Goal: Task Accomplishment & Management: Use online tool/utility

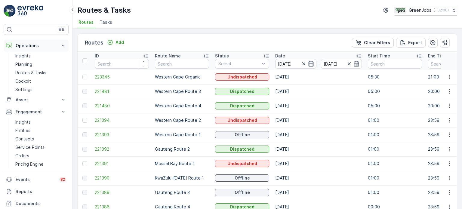
click at [31, 45] on p "Operations" at bounding box center [36, 46] width 41 height 6
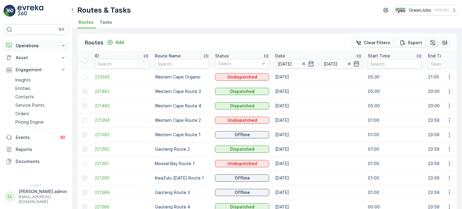
click at [31, 45] on p "Operations" at bounding box center [36, 46] width 41 height 6
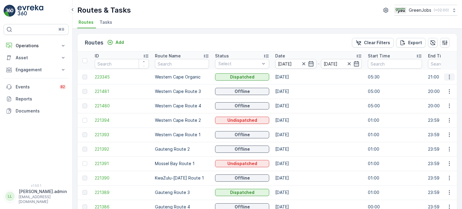
click at [448, 76] on icon "button" at bounding box center [450, 77] width 6 height 6
click at [433, 86] on span "See More Details" at bounding box center [435, 85] width 35 height 6
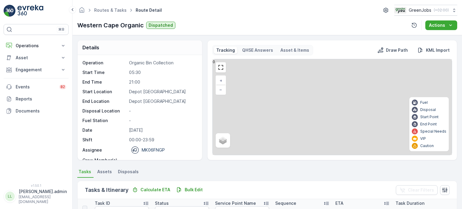
scroll to position [60, 0]
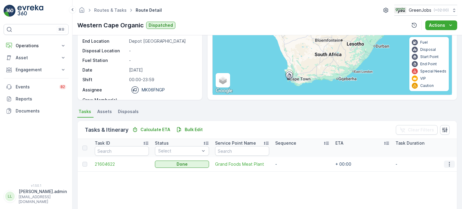
click at [450, 164] on icon "button" at bounding box center [450, 164] width 6 height 6
click at [432, 172] on span "See More Details" at bounding box center [442, 173] width 35 height 6
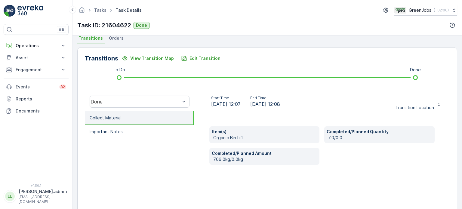
scroll to position [120, 0]
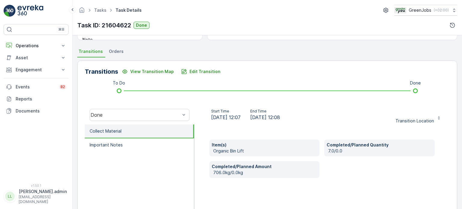
click at [119, 54] on span "Orders" at bounding box center [116, 51] width 15 height 6
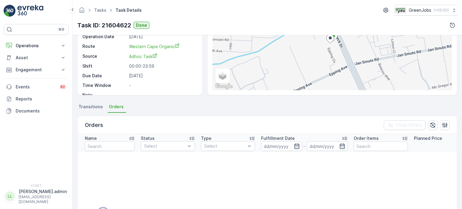
scroll to position [60, 0]
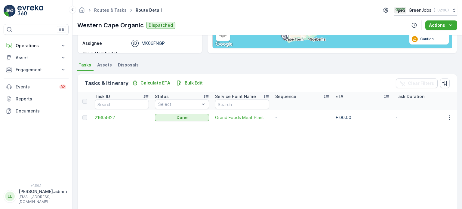
scroll to position [120, 0]
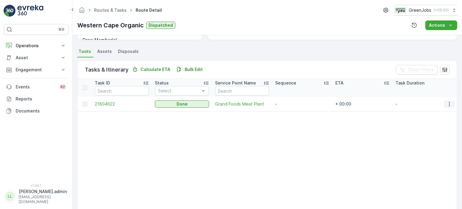
click at [447, 104] on icon "button" at bounding box center [450, 104] width 6 height 6
click at [436, 113] on span "See More Details" at bounding box center [442, 113] width 35 height 6
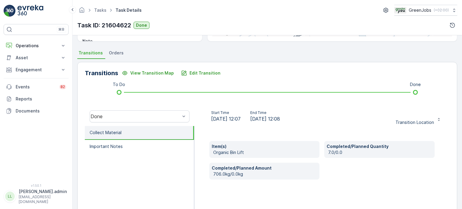
scroll to position [120, 0]
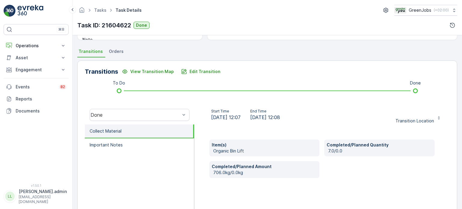
click at [113, 51] on span "Orders" at bounding box center [116, 51] width 15 height 6
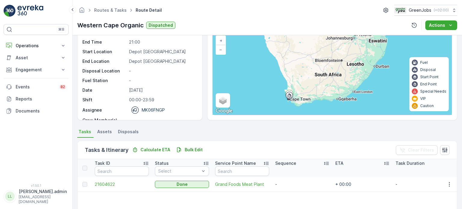
scroll to position [30, 0]
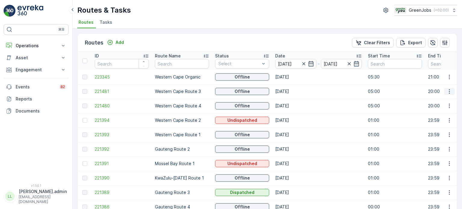
click at [449, 92] on icon "button" at bounding box center [450, 91] width 6 height 6
click at [430, 101] on span "See More Details" at bounding box center [435, 100] width 35 height 6
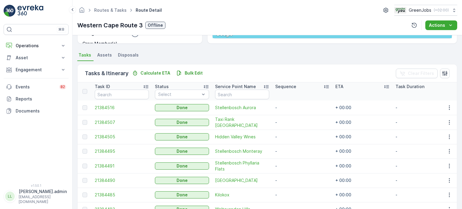
scroll to position [120, 0]
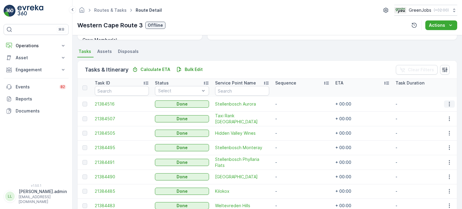
click at [447, 103] on icon "button" at bounding box center [450, 104] width 6 height 6
click at [441, 112] on span "See More Details" at bounding box center [442, 113] width 35 height 6
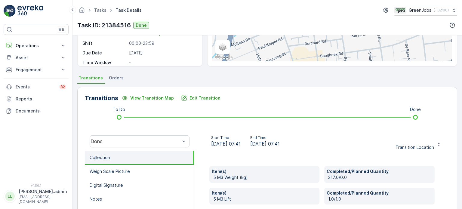
scroll to position [60, 0]
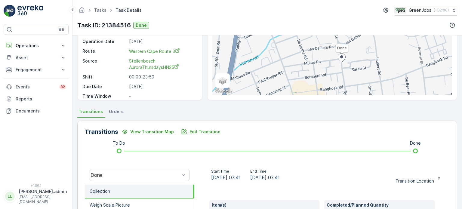
click at [119, 115] on li "Orders" at bounding box center [117, 112] width 18 height 10
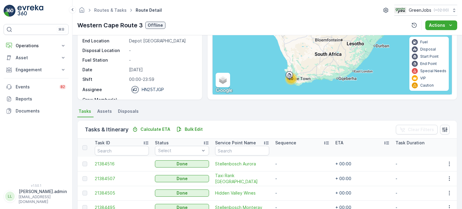
scroll to position [120, 0]
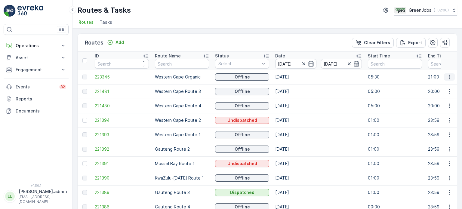
click at [449, 77] on icon "button" at bounding box center [450, 77] width 6 height 6
click at [442, 84] on span "See More Details" at bounding box center [435, 85] width 35 height 6
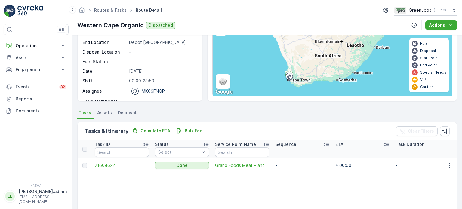
scroll to position [60, 0]
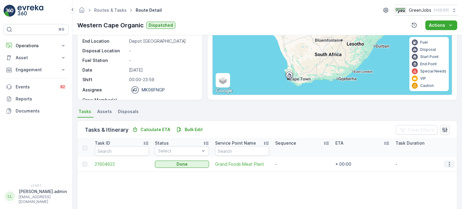
click at [449, 163] on icon "button" at bounding box center [450, 164] width 6 height 6
click at [438, 172] on span "See More Details" at bounding box center [442, 173] width 35 height 6
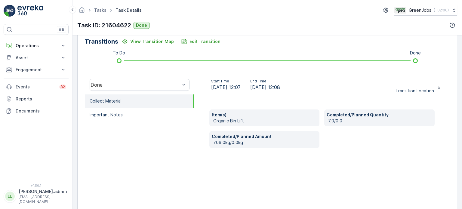
scroll to position [120, 0]
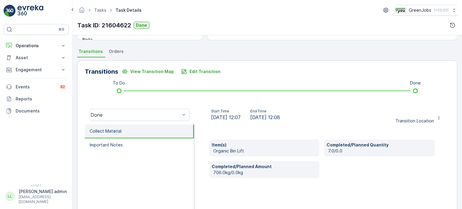
click at [117, 52] on span "Orders" at bounding box center [116, 51] width 15 height 6
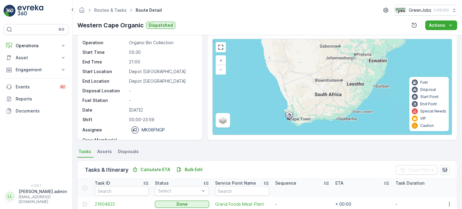
scroll to position [60, 0]
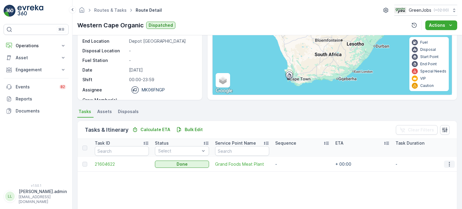
click at [448, 163] on icon "button" at bounding box center [450, 164] width 6 height 6
click at [434, 174] on span "See More Details" at bounding box center [442, 173] width 35 height 6
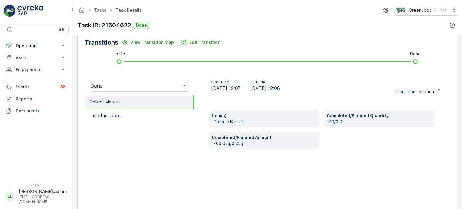
scroll to position [151, 0]
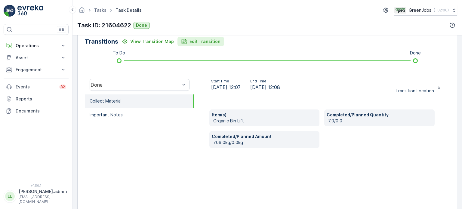
click at [202, 41] on p "Edit Transition" at bounding box center [205, 42] width 31 height 6
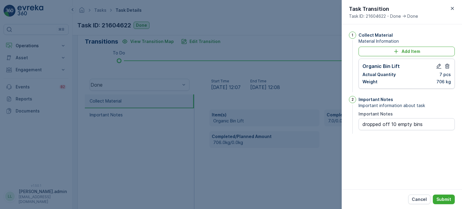
click at [418, 200] on p "Cancel" at bounding box center [419, 200] width 15 height 6
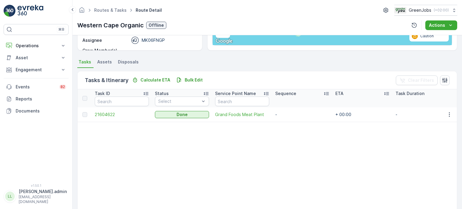
scroll to position [120, 0]
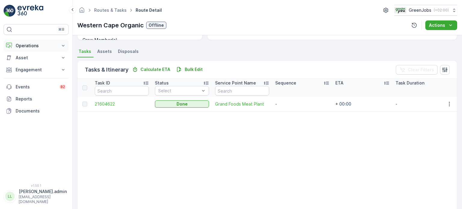
click at [24, 44] on p "Operations" at bounding box center [36, 46] width 41 height 6
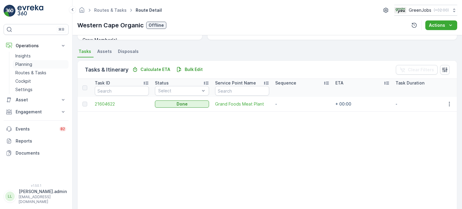
click at [23, 63] on p "Planning" at bounding box center [23, 64] width 17 height 6
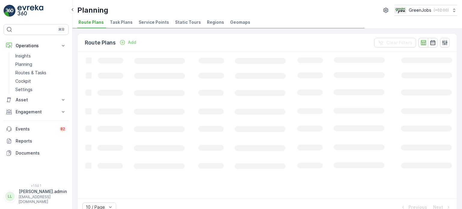
click at [145, 23] on span "Service Points" at bounding box center [154, 22] width 30 height 6
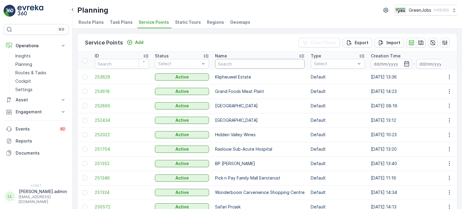
click at [231, 61] on input "text" at bounding box center [260, 64] width 90 height 10
type input "cra"
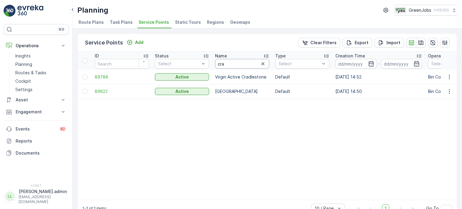
click at [229, 60] on input "cra" at bounding box center [242, 64] width 54 height 10
click at [83, 90] on div at bounding box center [84, 91] width 5 height 5
click at [82, 89] on input "checkbox" at bounding box center [82, 89] width 0 height 0
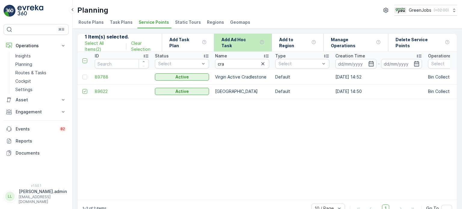
click at [253, 43] on p "Add Ad Hoc Task" at bounding box center [240, 43] width 36 height 12
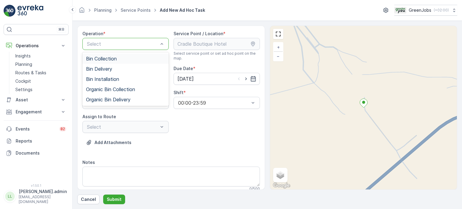
click at [105, 58] on span "Bin Collection" at bounding box center [101, 58] width 31 height 5
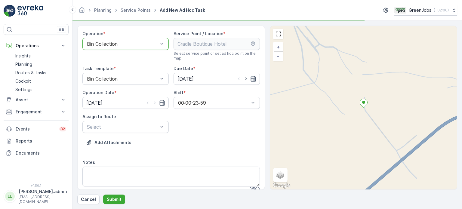
click at [251, 79] on icon "button" at bounding box center [253, 79] width 6 height 6
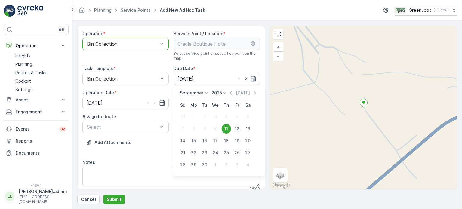
click at [237, 129] on div "12" at bounding box center [237, 129] width 10 height 10
type input "[DATE]"
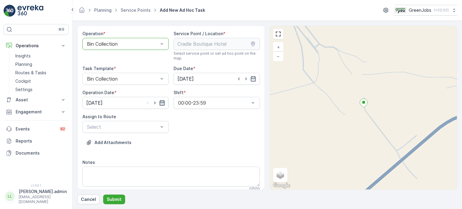
click at [160, 102] on icon "button" at bounding box center [162, 102] width 5 height 5
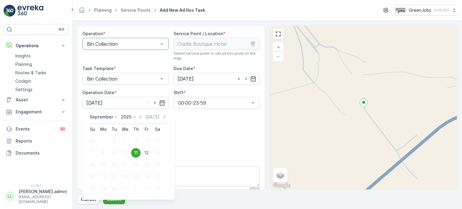
click at [148, 152] on div "12" at bounding box center [147, 153] width 10 height 10
type input "[DATE]"
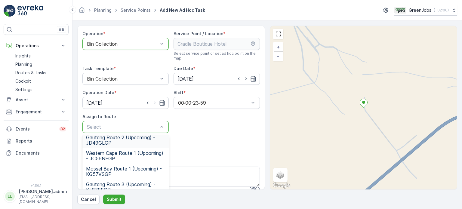
scroll to position [60, 0]
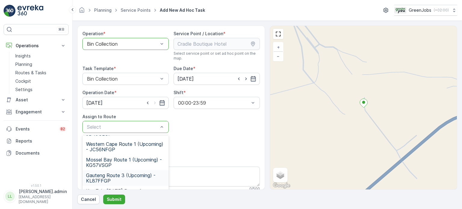
click at [98, 177] on span "Gauteng Route 3 (Upcoming) - KL87FFGP" at bounding box center [125, 178] width 79 height 11
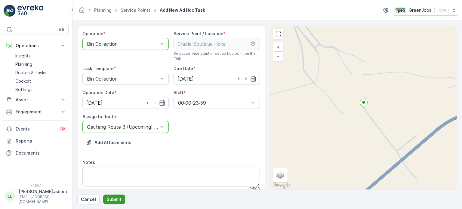
click at [118, 199] on p "Submit" at bounding box center [114, 200] width 15 height 6
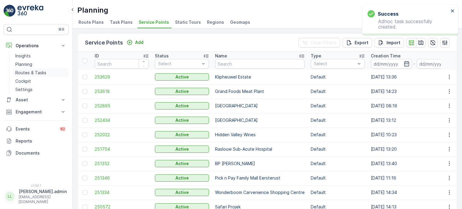
click at [36, 71] on p "Routes & Tasks" at bounding box center [30, 73] width 31 height 6
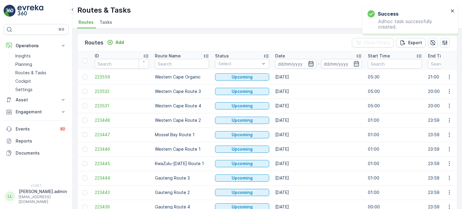
click at [311, 63] on icon "button" at bounding box center [311, 63] width 5 height 5
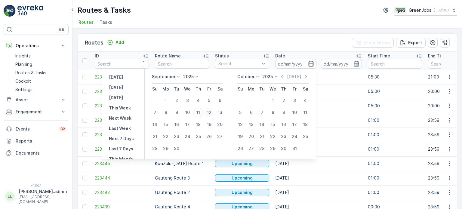
click at [209, 111] on div "12" at bounding box center [209, 113] width 10 height 10
type input "[DATE]"
click at [209, 111] on div "12" at bounding box center [209, 113] width 10 height 10
type input "[DATE]"
click at [209, 111] on div "12" at bounding box center [209, 113] width 10 height 10
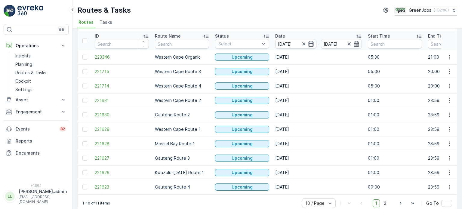
scroll to position [30, 0]
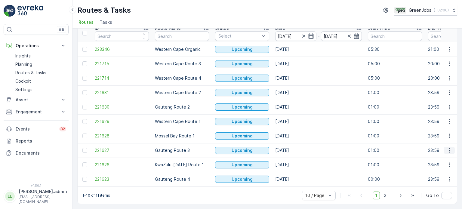
click at [449, 147] on icon "button" at bounding box center [450, 150] width 6 height 6
click at [430, 157] on span "See More Details" at bounding box center [435, 157] width 35 height 6
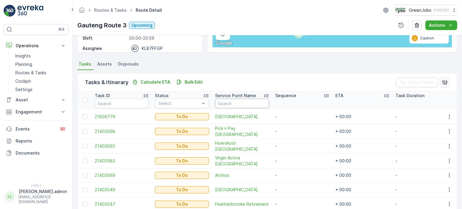
scroll to position [120, 0]
